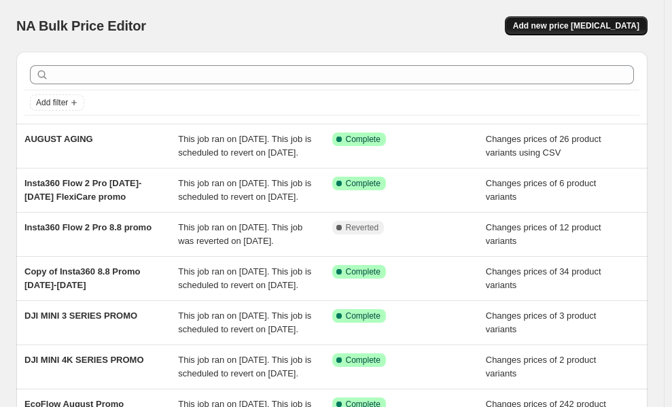
click at [579, 22] on span "Add new price [MEDICAL_DATA]" at bounding box center [576, 25] width 126 height 11
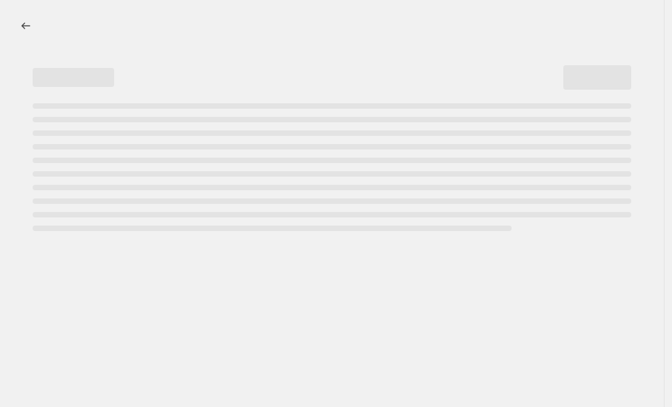
select select "percentage"
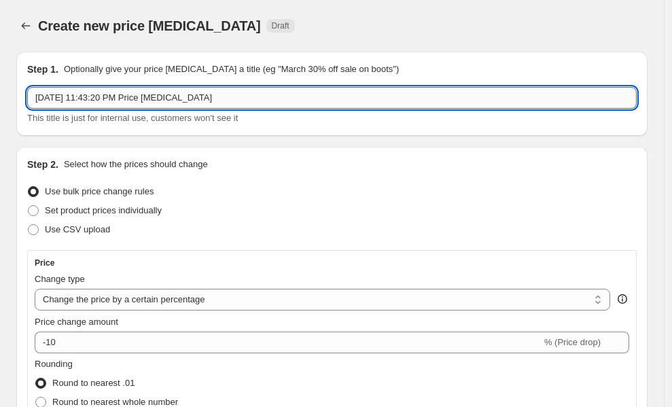
click at [199, 90] on input "[DATE] 11:43:20 PM Price [MEDICAL_DATA]" at bounding box center [332, 98] width 610 height 22
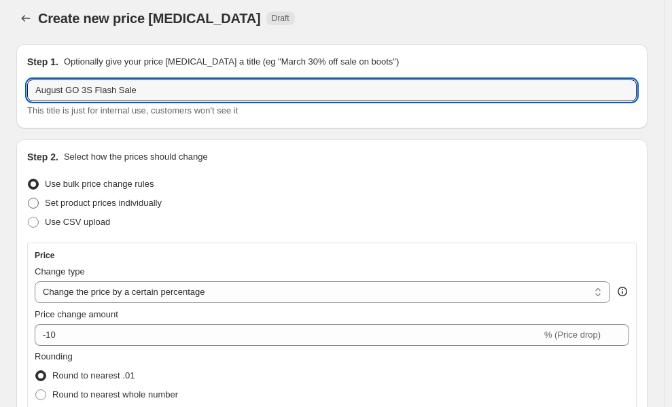
scroll to position [8, 0]
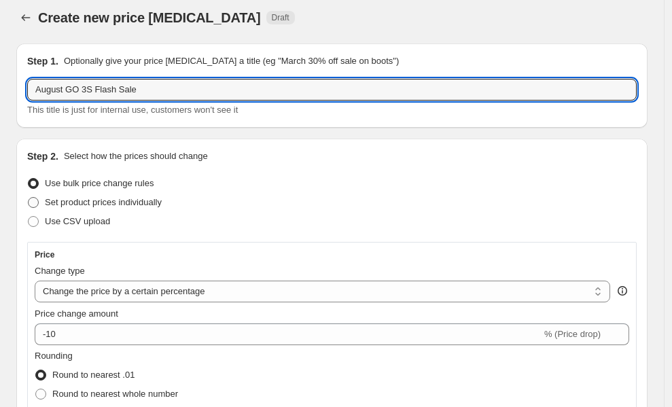
type input "August GO 3S Flash Sale"
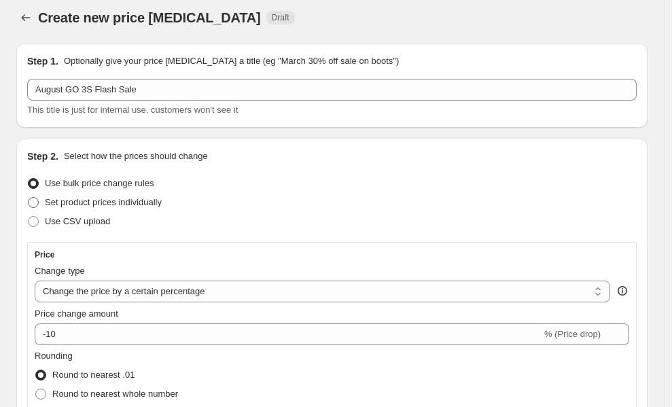
click at [150, 207] on span "Set product prices individually" at bounding box center [103, 202] width 117 height 10
click at [29, 198] on input "Set product prices individually" at bounding box center [28, 197] width 1 height 1
radio input "true"
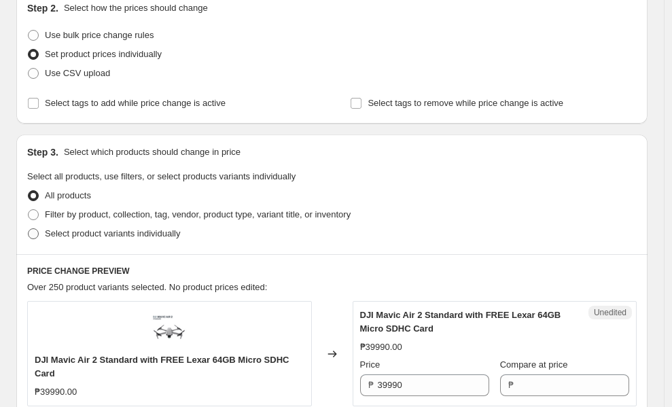
scroll to position [221, 0]
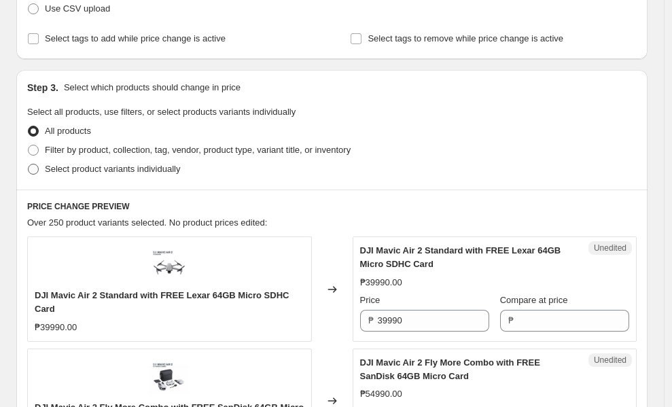
click at [154, 172] on span "Select product variants individually" at bounding box center [112, 169] width 135 height 10
click at [29, 164] on input "Select product variants individually" at bounding box center [28, 164] width 1 height 1
radio input "true"
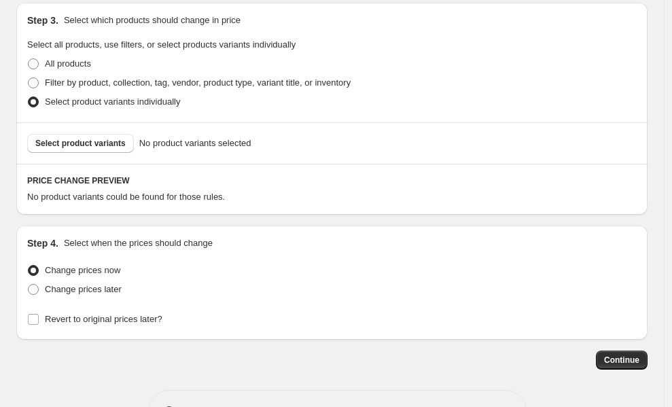
scroll to position [304, 0]
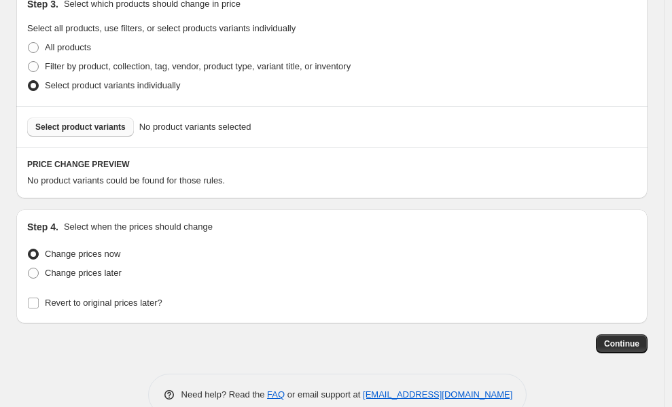
click at [72, 134] on button "Select product variants" at bounding box center [80, 127] width 107 height 19
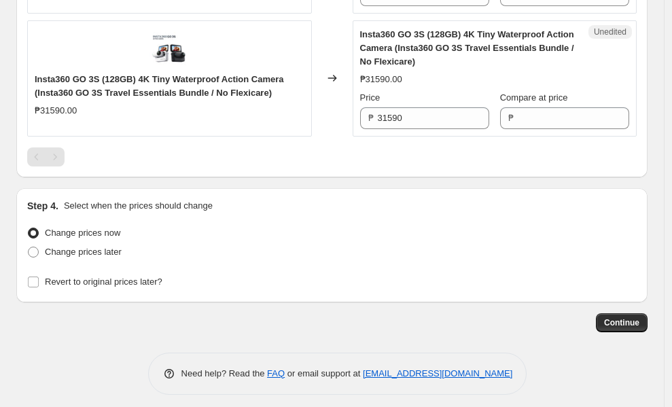
scroll to position [951, 0]
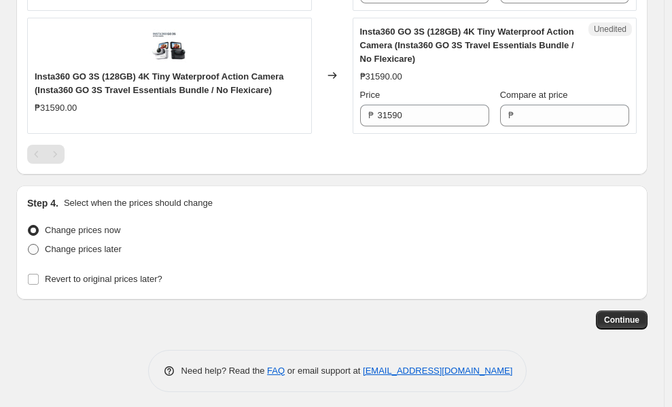
click at [81, 259] on label "Change prices later" at bounding box center [74, 249] width 94 height 19
click at [29, 245] on input "Change prices later" at bounding box center [28, 244] width 1 height 1
radio input "true"
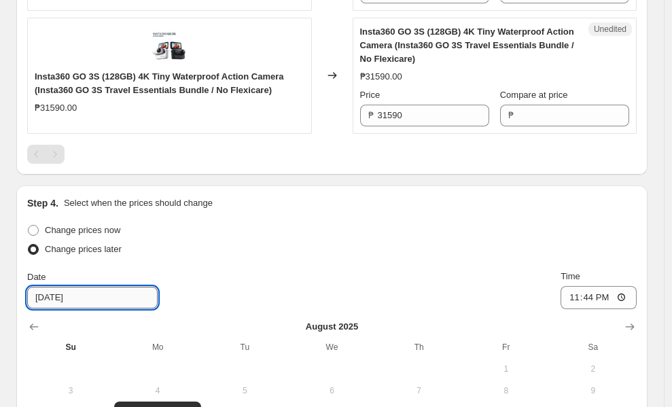
click at [85, 309] on input "[DATE]" at bounding box center [92, 298] width 130 height 22
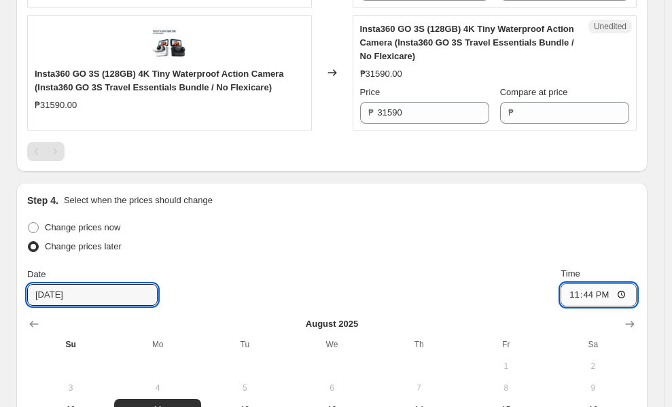
click at [561, 307] on input "23:44" at bounding box center [599, 294] width 76 height 23
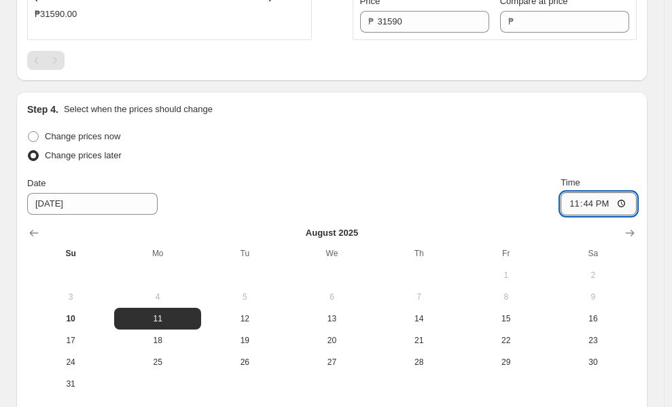
scroll to position [1045, 0]
click at [561, 215] on input "23:44" at bounding box center [599, 203] width 76 height 23
click at [561, 215] on input "12:44" at bounding box center [599, 203] width 76 height 23
type input "00:00"
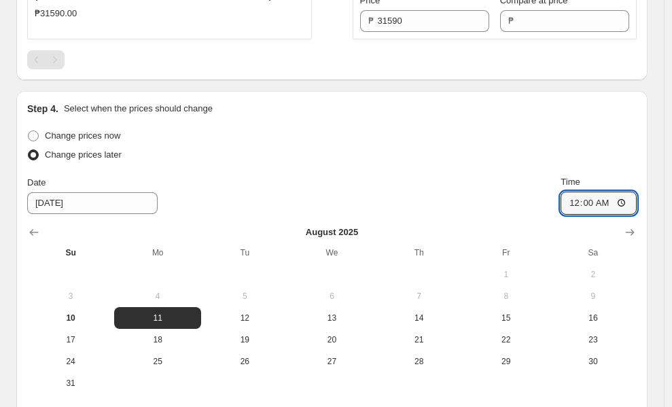
click at [393, 211] on div "Change prices now Change prices later Date [DATE] Time 00:00 [DATE] Su Mo Tu We…" at bounding box center [332, 275] width 610 height 298
click at [39, 406] on input "Revert to original prices later?" at bounding box center [33, 414] width 11 height 11
checkbox input "true"
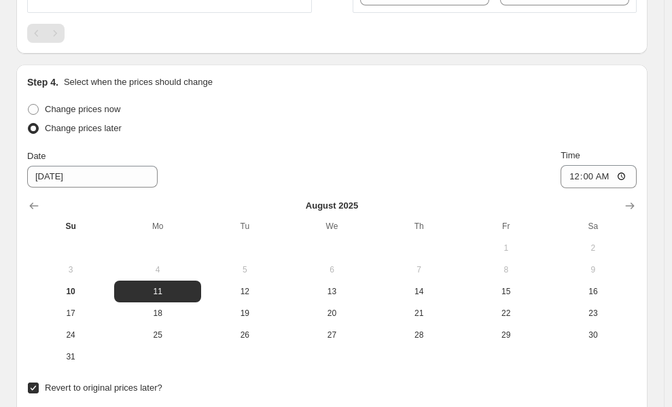
scroll to position [1074, 0]
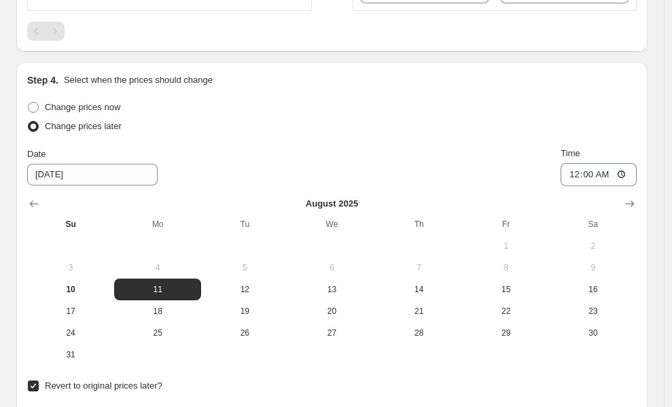
type input "[DATE]"
type input "23:59"
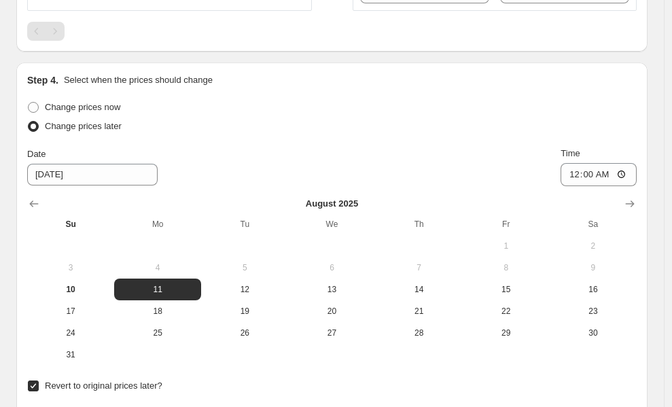
click at [604, 377] on div "Revert to original prices later?" at bounding box center [332, 386] width 610 height 19
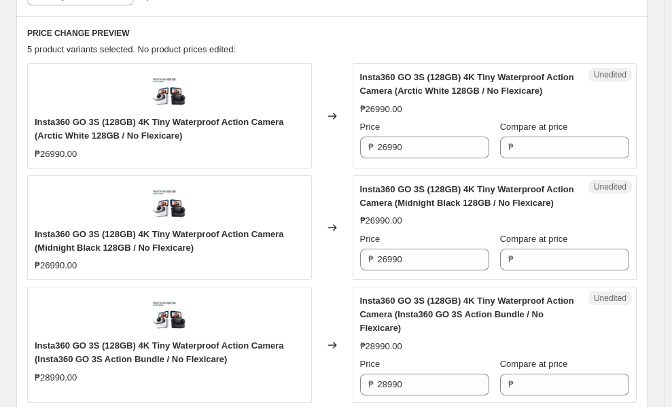
scroll to position [439, 0]
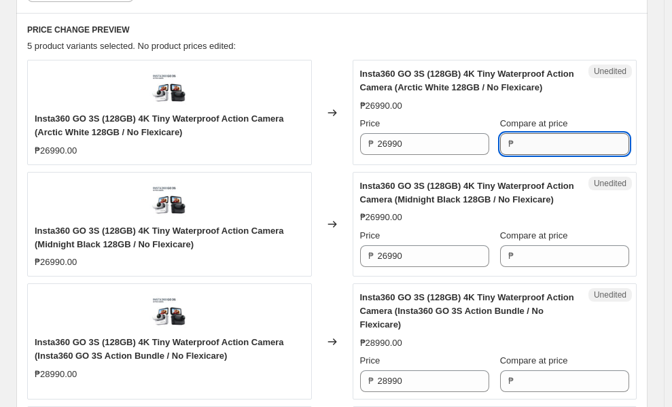
click at [539, 155] on input "Compare at price" at bounding box center [573, 144] width 111 height 22
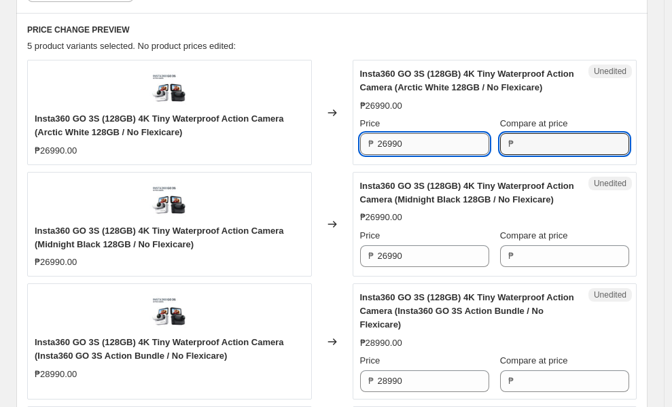
click at [466, 150] on input "26990" at bounding box center [433, 144] width 111 height 22
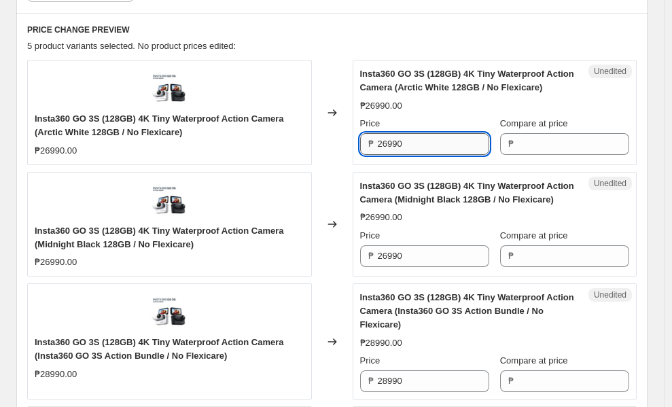
click at [466, 150] on input "26990" at bounding box center [433, 144] width 111 height 22
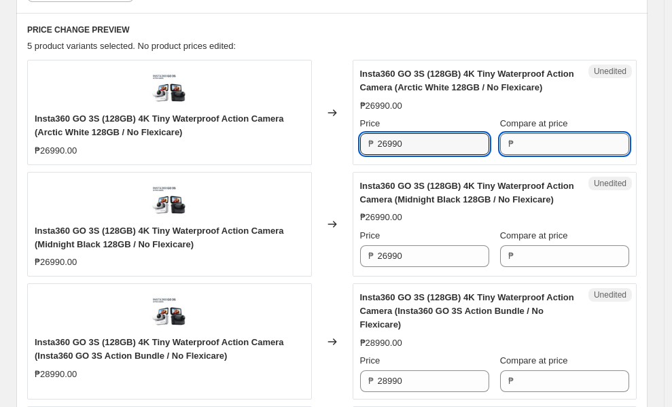
click at [554, 153] on input "Compare at price" at bounding box center [573, 144] width 111 height 22
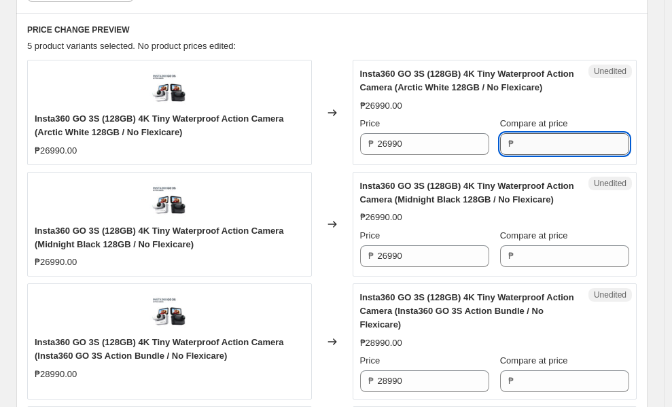
paste input "26990"
type input "26990"
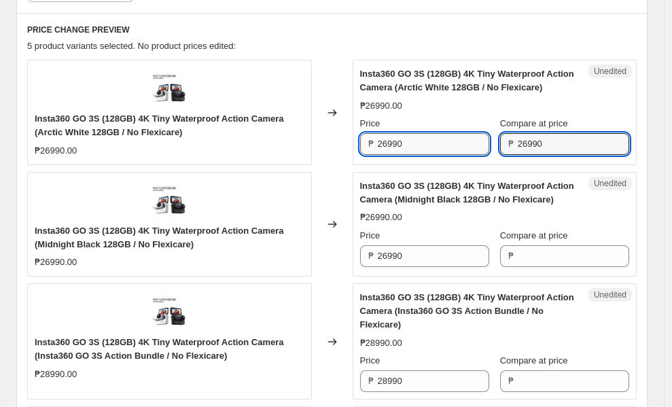
click at [440, 155] on input "26990" at bounding box center [433, 144] width 111 height 22
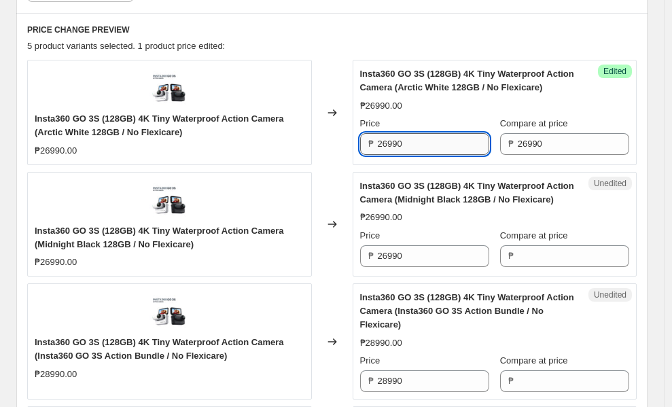
click at [440, 155] on input "26990" at bounding box center [433, 144] width 111 height 22
type input "21590"
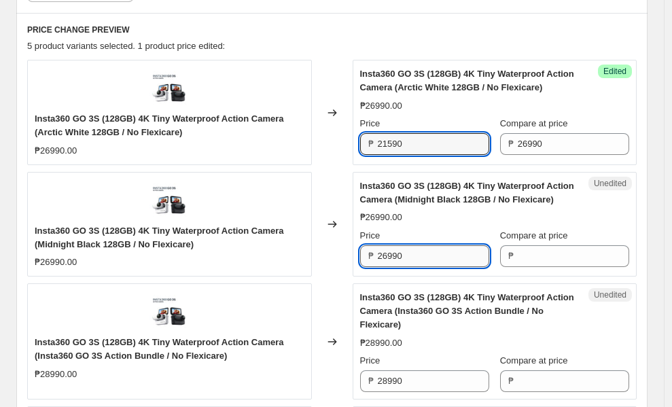
click at [409, 267] on input "26990" at bounding box center [433, 256] width 111 height 22
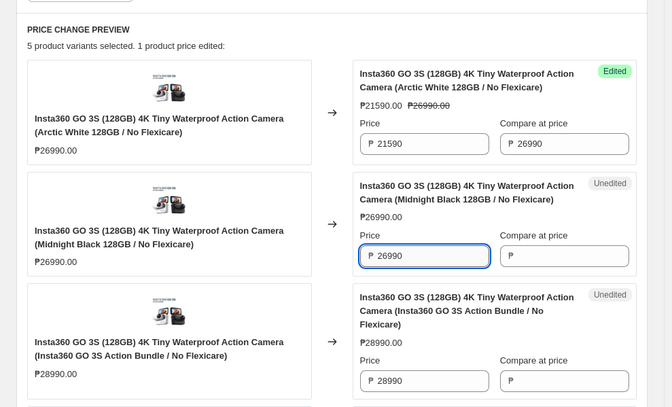
click at [409, 267] on input "26990" at bounding box center [433, 256] width 111 height 22
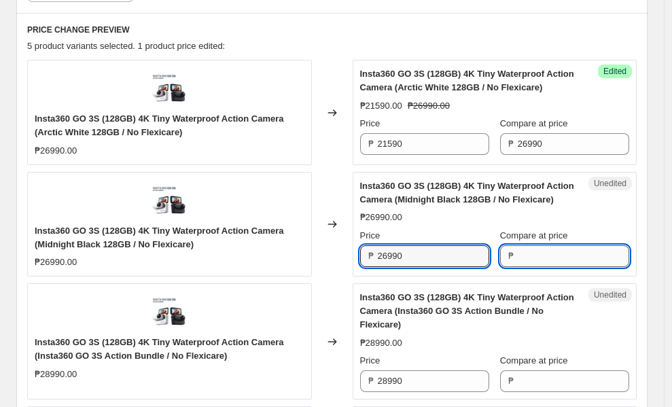
click at [550, 267] on input "Compare at price" at bounding box center [573, 256] width 111 height 22
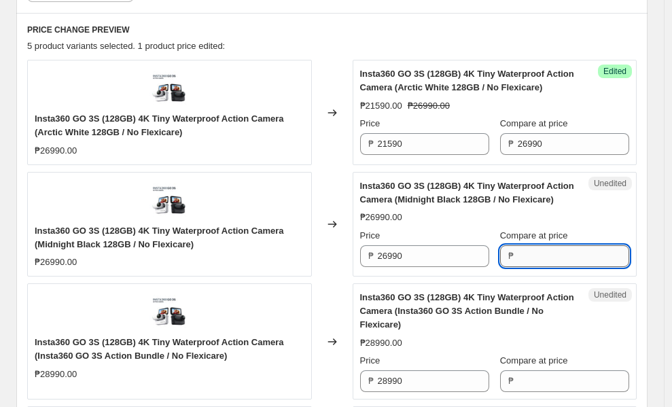
paste input "26990"
type input "26990"
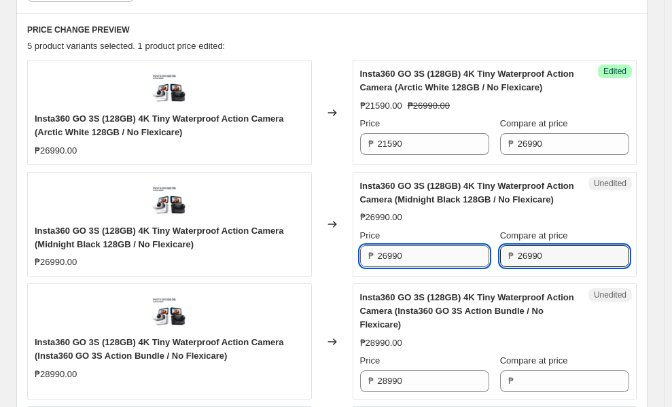
click at [438, 267] on input "26990" at bounding box center [433, 256] width 111 height 22
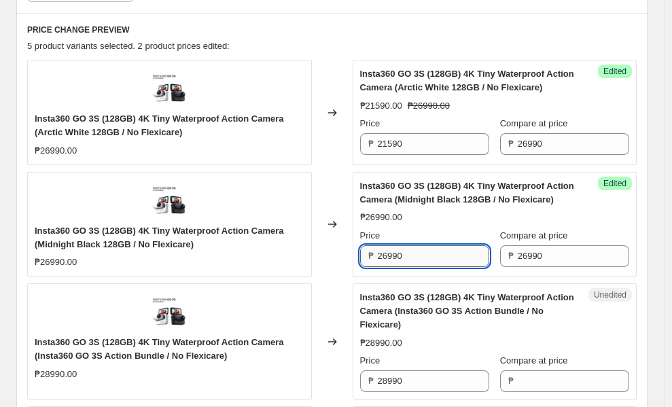
click at [438, 267] on input "26990" at bounding box center [433, 256] width 111 height 22
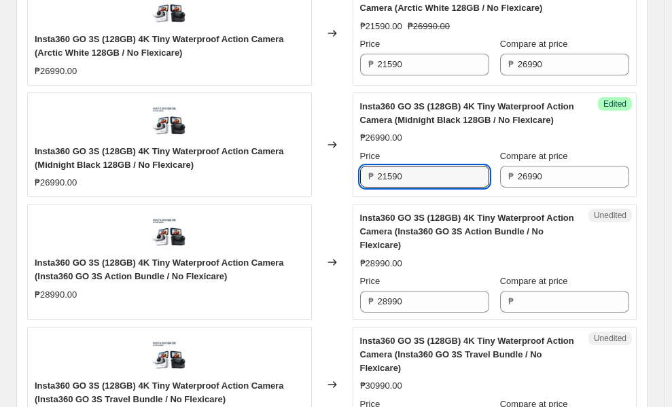
scroll to position [558, 0]
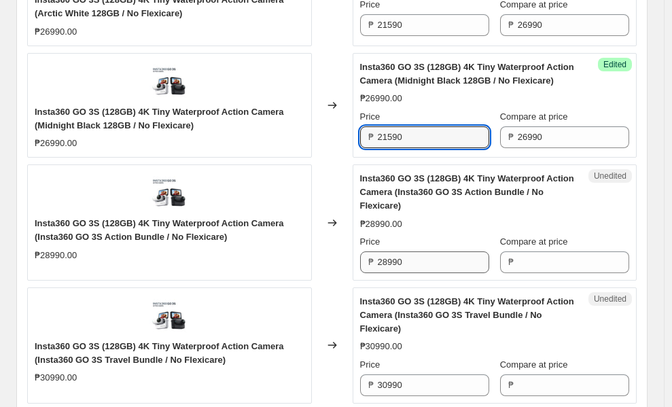
type input "21590"
click at [435, 273] on input "28990" at bounding box center [433, 262] width 111 height 22
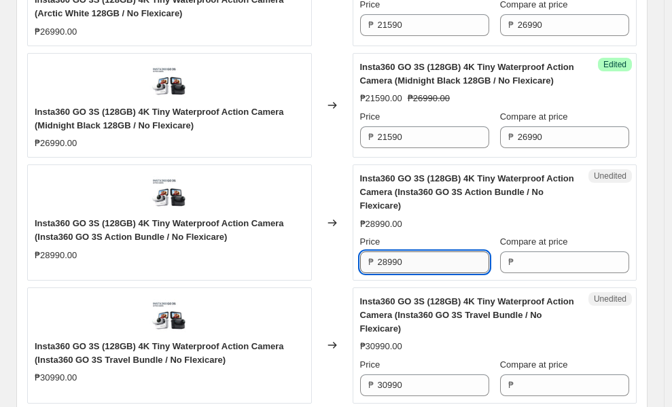
click at [435, 273] on input "28990" at bounding box center [433, 262] width 111 height 22
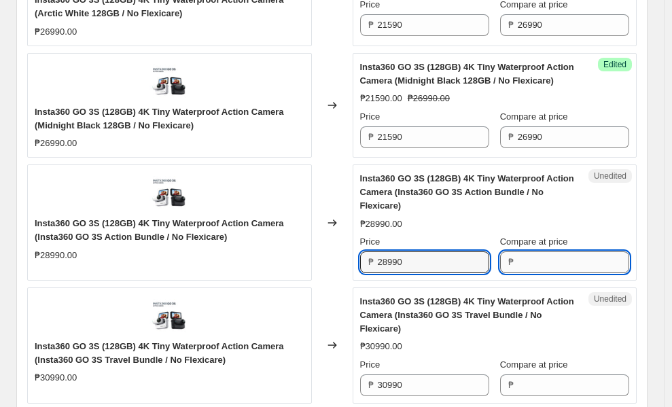
click at [548, 273] on input "Compare at price" at bounding box center [573, 262] width 111 height 22
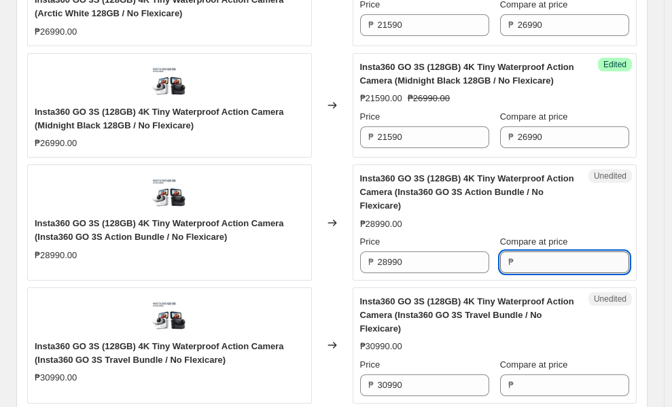
paste input "28990"
type input "28990"
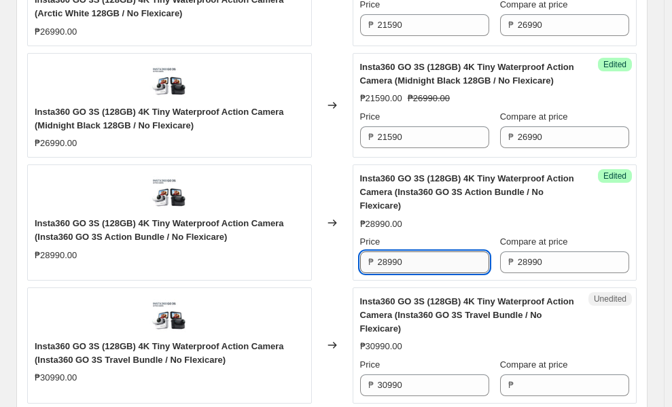
click at [477, 273] on input "28990" at bounding box center [433, 262] width 111 height 22
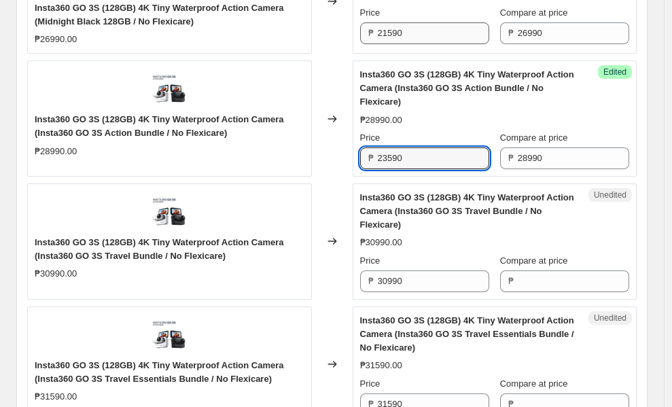
scroll to position [662, 0]
type input "23590"
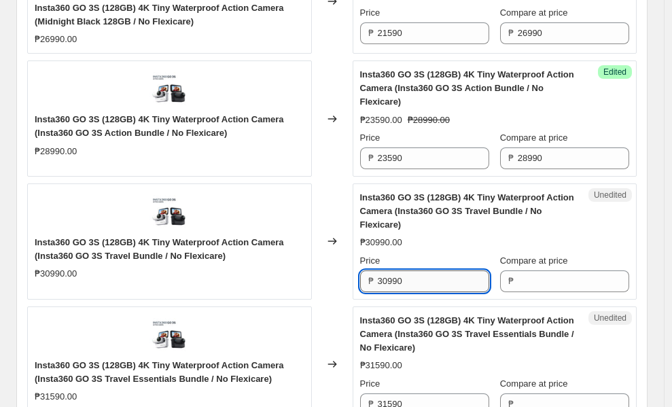
click at [442, 292] on input "30990" at bounding box center [433, 281] width 111 height 22
type input "30990"
click at [524, 292] on input "Compare at price" at bounding box center [573, 281] width 111 height 22
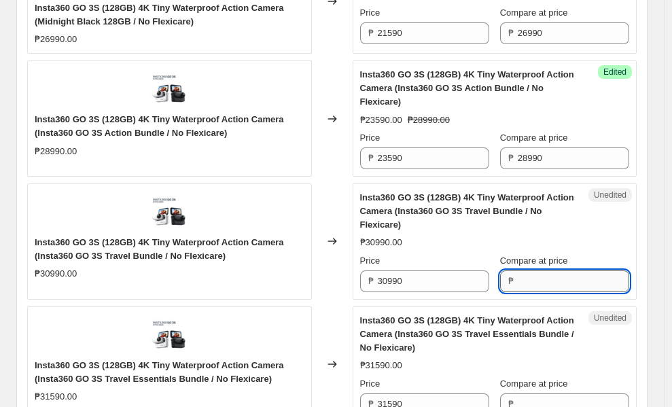
paste input "30990"
type input "30990"
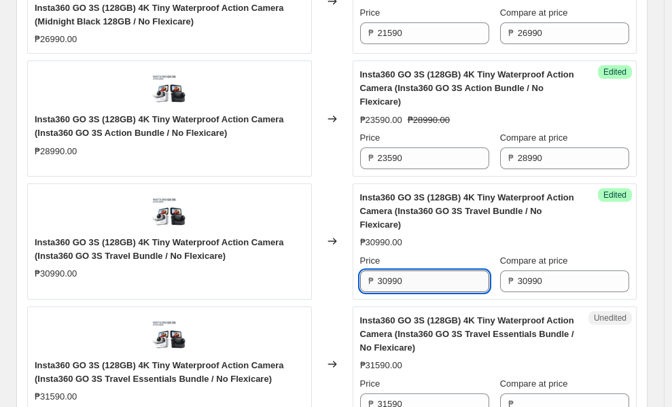
click at [472, 292] on input "30990" at bounding box center [433, 281] width 111 height 22
click at [436, 292] on input "30990" at bounding box center [433, 281] width 111 height 22
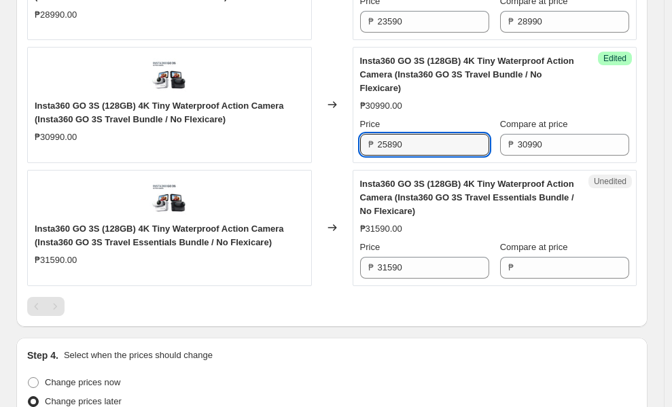
scroll to position [824, 0]
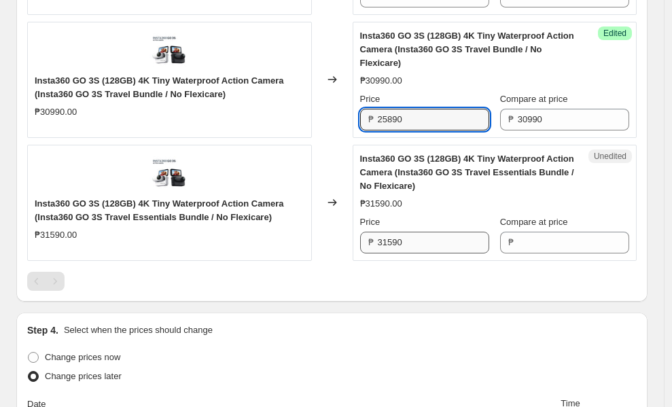
type input "25890"
click at [426, 253] on input "31590" at bounding box center [433, 243] width 111 height 22
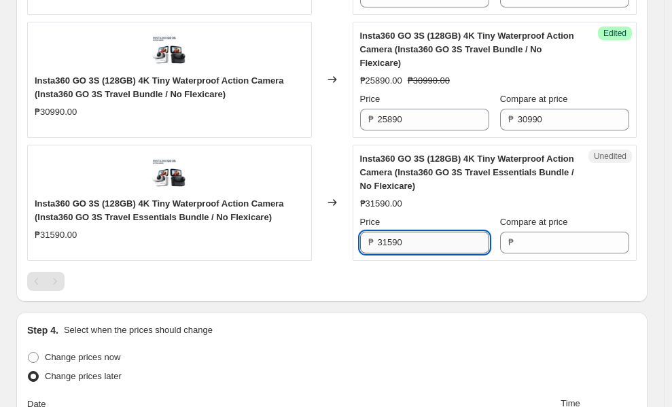
click at [426, 253] on input "31590" at bounding box center [433, 243] width 111 height 22
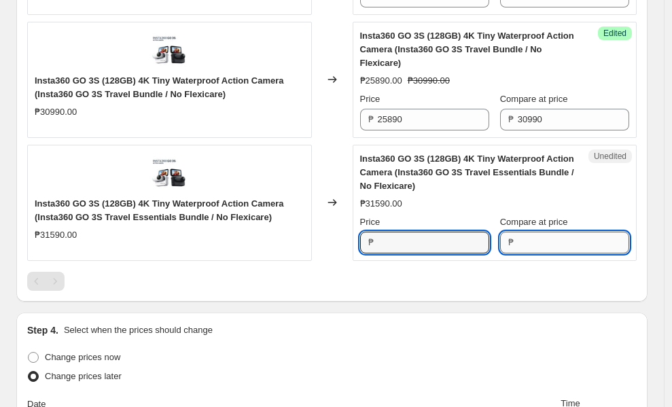
type input "31590"
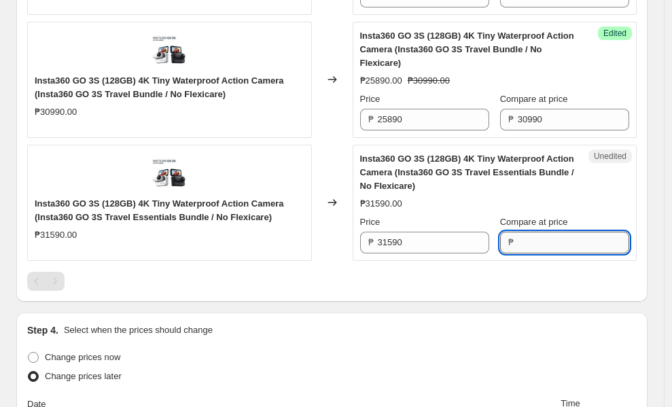
click at [554, 253] on input "Compare at price" at bounding box center [573, 243] width 111 height 22
paste input "31590"
type input "31590"
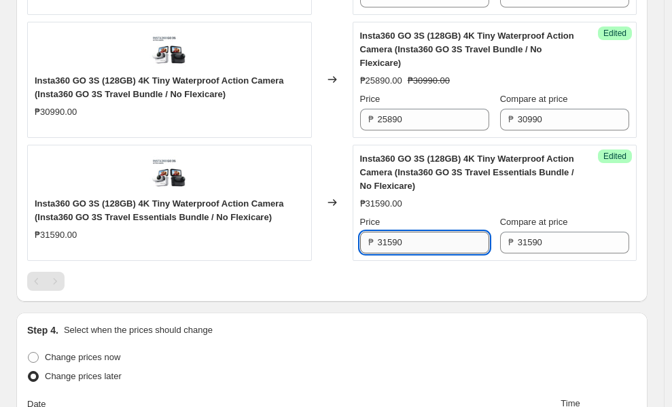
click at [434, 253] on input "31590" at bounding box center [433, 243] width 111 height 22
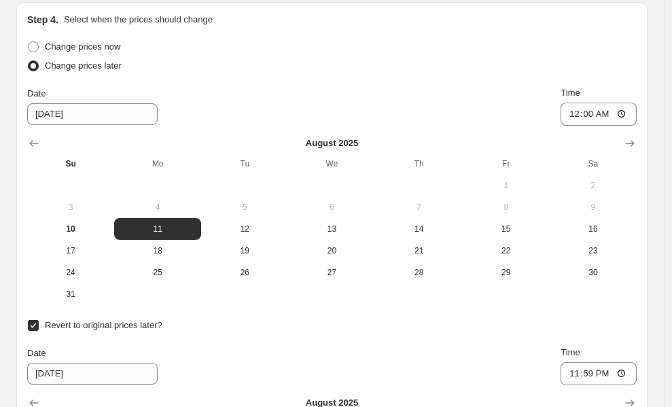
scroll to position [1205, 0]
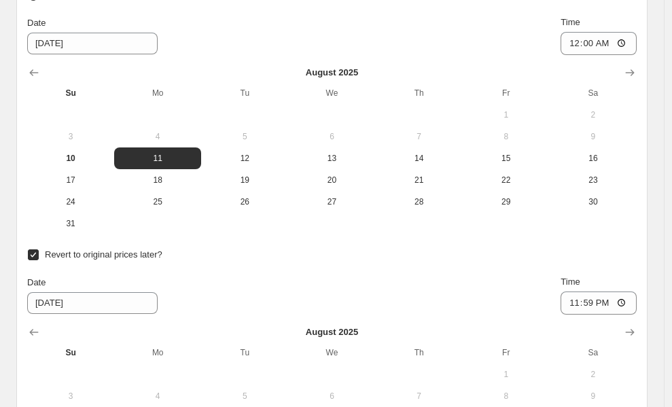
type input "25990"
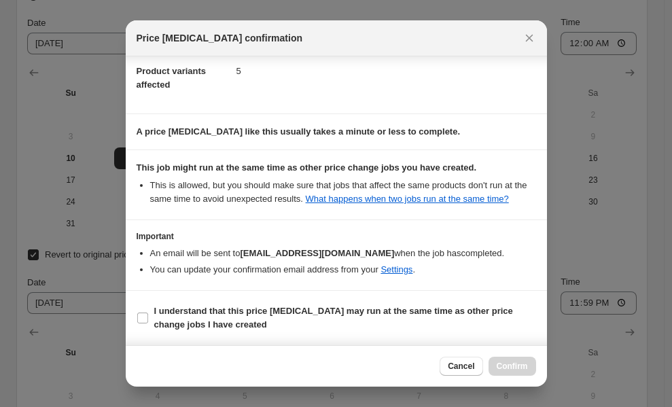
scroll to position [90, 0]
click at [135, 315] on section "I understand that this price [MEDICAL_DATA] may run at the same time as other p…" at bounding box center [336, 318] width 421 height 54
click at [140, 318] on input "I understand that this price [MEDICAL_DATA] may run at the same time as other p…" at bounding box center [142, 318] width 11 height 11
checkbox input "true"
click at [519, 363] on span "Confirm" at bounding box center [512, 366] width 31 height 11
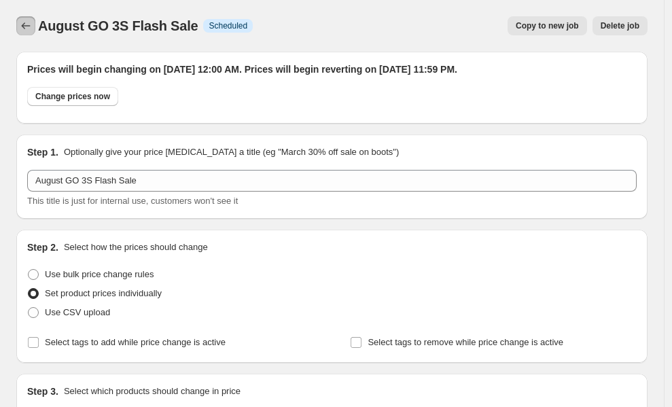
click at [23, 19] on button "Price change jobs" at bounding box center [25, 25] width 19 height 19
